Goal: Task Accomplishment & Management: Use online tool/utility

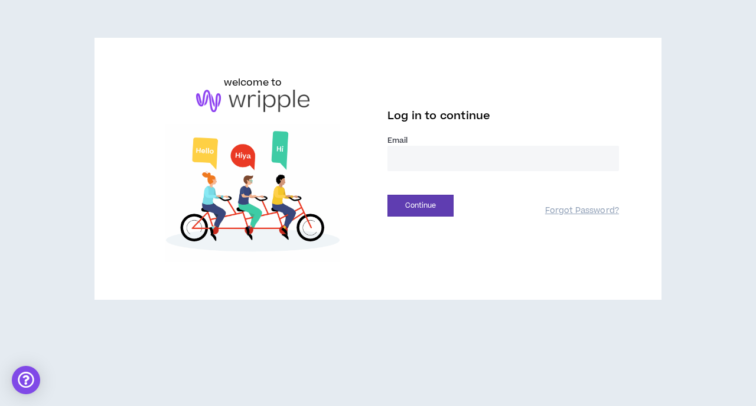
click at [404, 139] on label "Email *" at bounding box center [504, 140] width 232 height 11
click at [431, 162] on input "email" at bounding box center [504, 158] width 232 height 25
type input "**********"
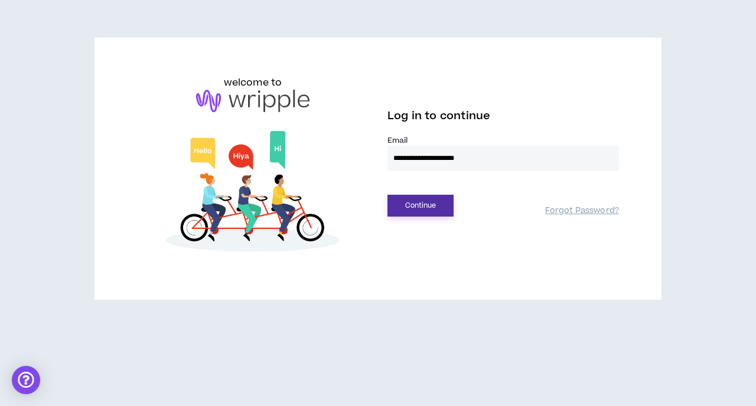
click at [435, 204] on button "Continue" at bounding box center [421, 206] width 66 height 22
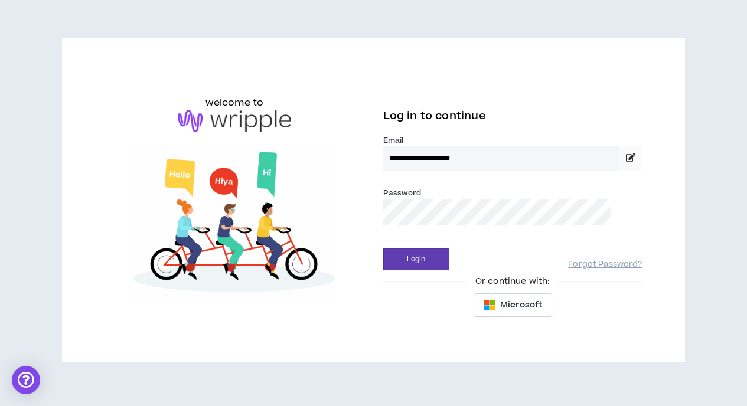
click at [428, 243] on div "Login Forgot Password?" at bounding box center [512, 255] width 259 height 30
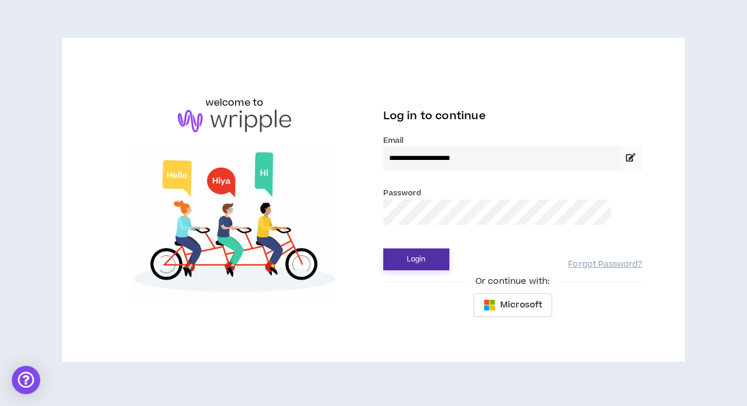
click at [434, 262] on button "Login" at bounding box center [416, 260] width 66 height 22
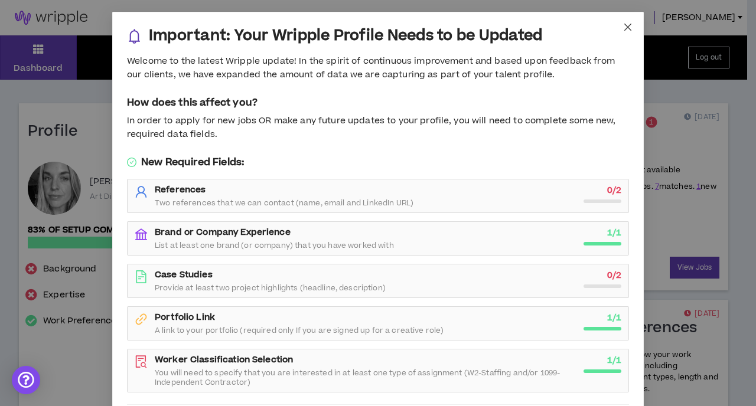
click at [624, 27] on icon "close" at bounding box center [627, 26] width 9 height 9
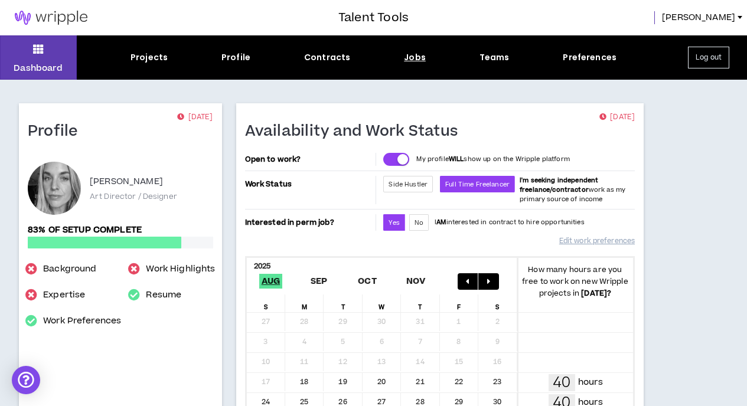
click at [412, 60] on div "Jobs" at bounding box center [415, 57] width 22 height 12
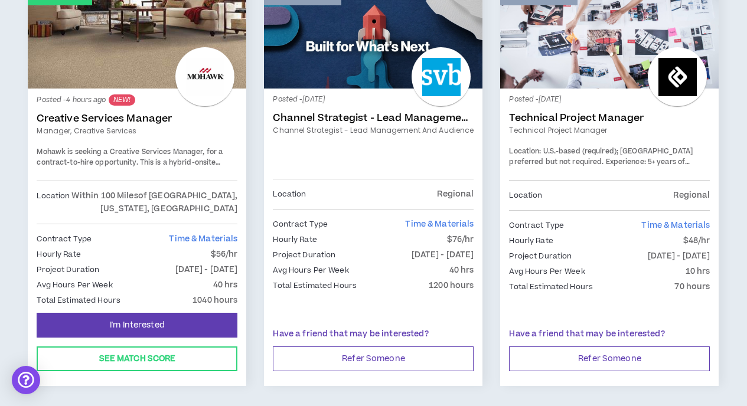
scroll to position [253, 0]
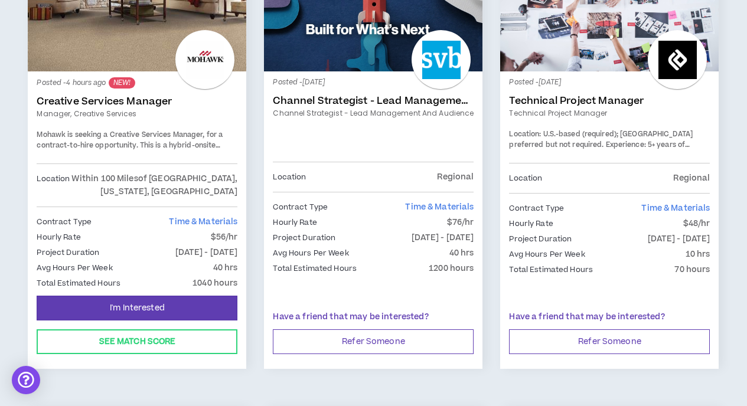
click at [116, 101] on link "Creative Services Manager" at bounding box center [137, 102] width 201 height 12
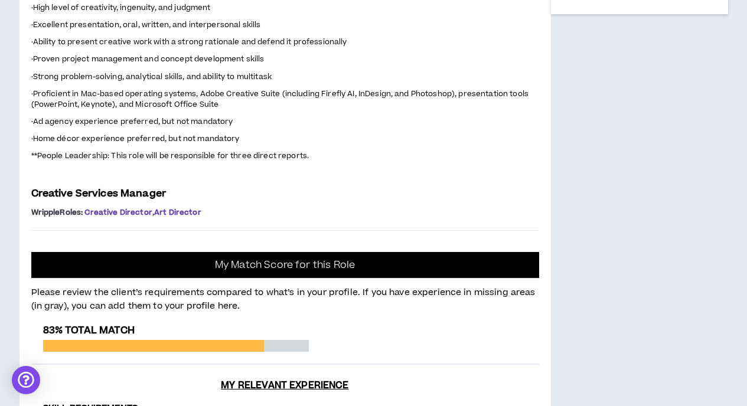
scroll to position [141, 0]
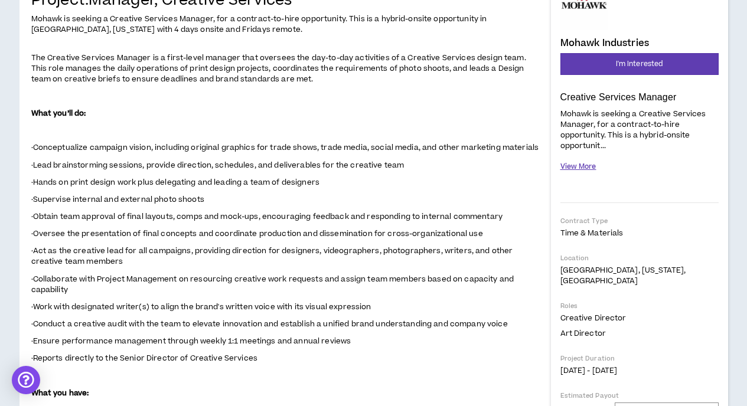
click at [578, 162] on button "View More" at bounding box center [579, 167] width 36 height 21
